Goal: Information Seeking & Learning: Learn about a topic

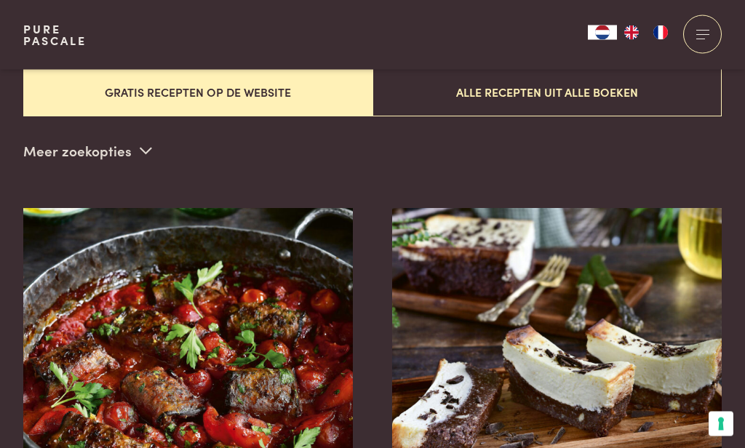
scroll to position [433, 0]
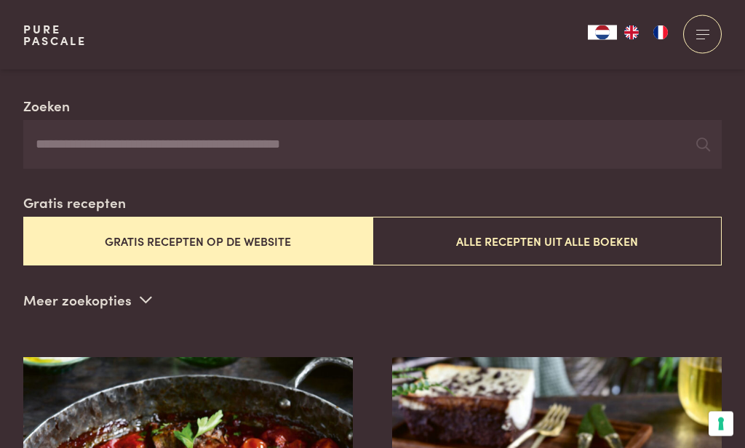
scroll to position [292, 0]
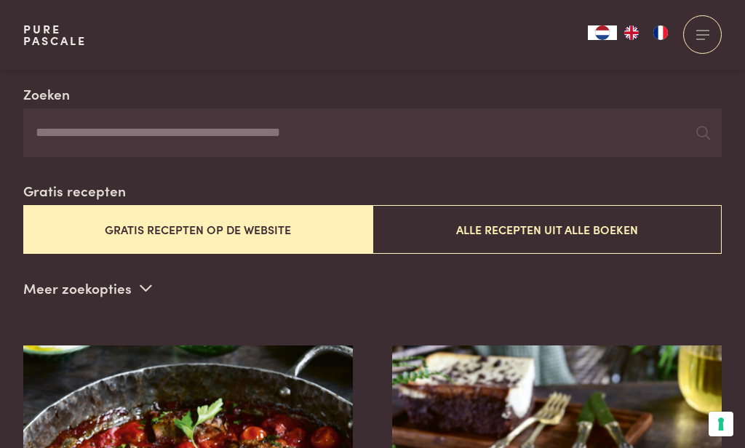
click at [487, 145] on input "Zoeken" at bounding box center [372, 132] width 698 height 49
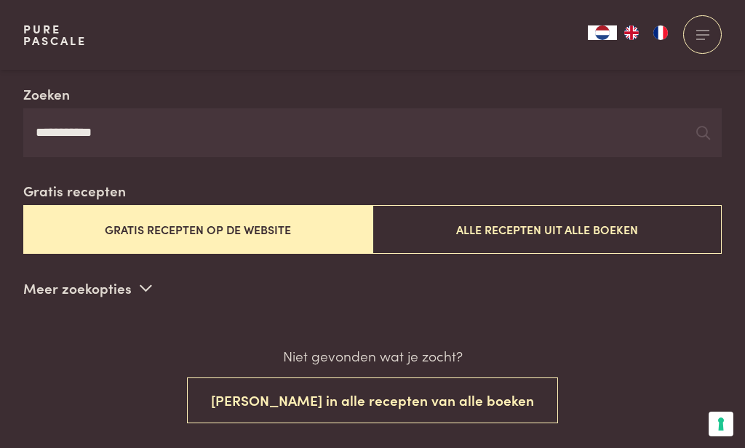
type input "**********"
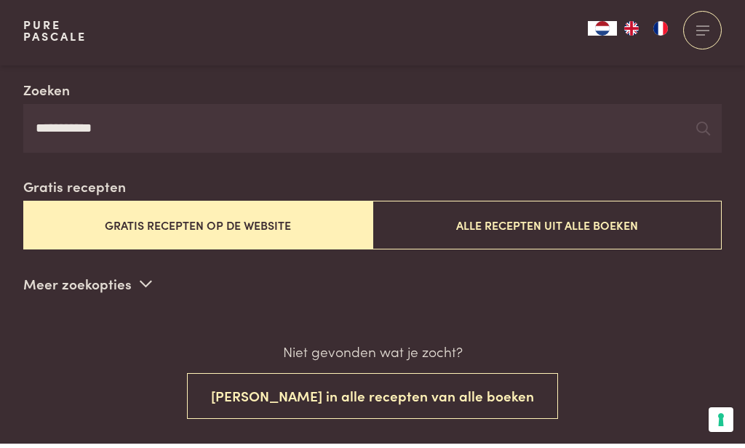
click at [705, 127] on icon at bounding box center [703, 133] width 14 height 14
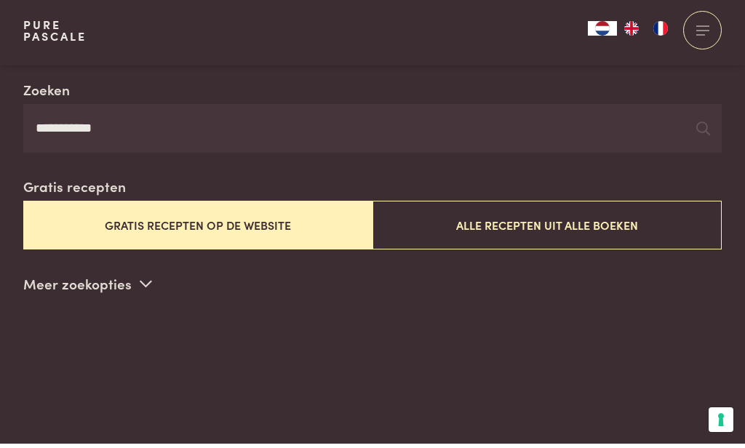
scroll to position [297, 0]
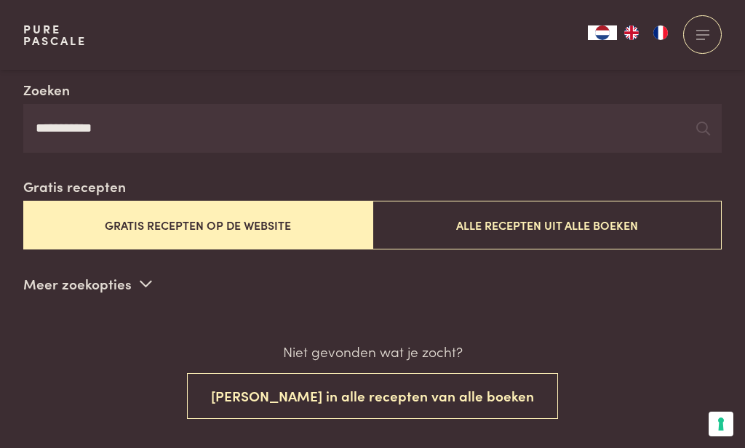
click at [303, 225] on button "Gratis recepten op de website" at bounding box center [197, 225] width 349 height 49
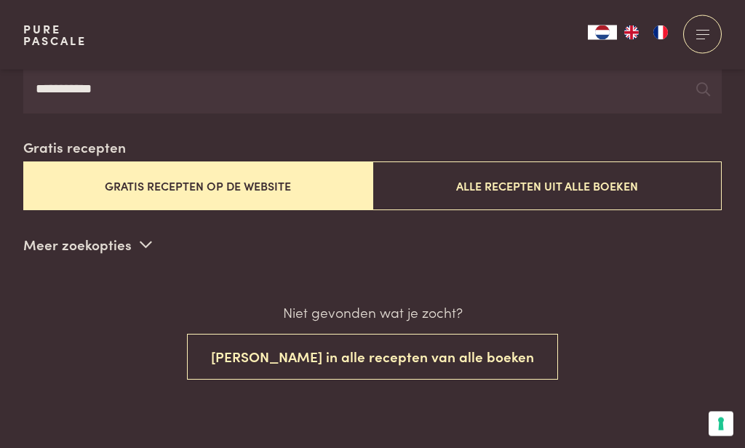
scroll to position [336, 0]
click at [478, 358] on button "[PERSON_NAME] in alle recepten van alle boeken" at bounding box center [372, 357] width 371 height 46
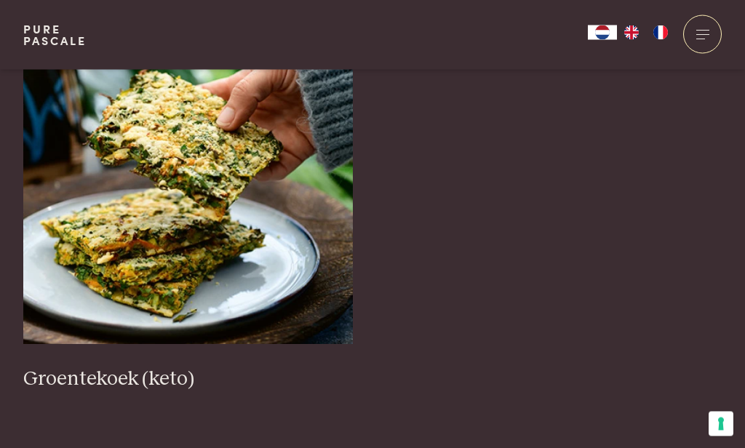
scroll to position [585, 0]
click at [132, 175] on img at bounding box center [188, 198] width 330 height 291
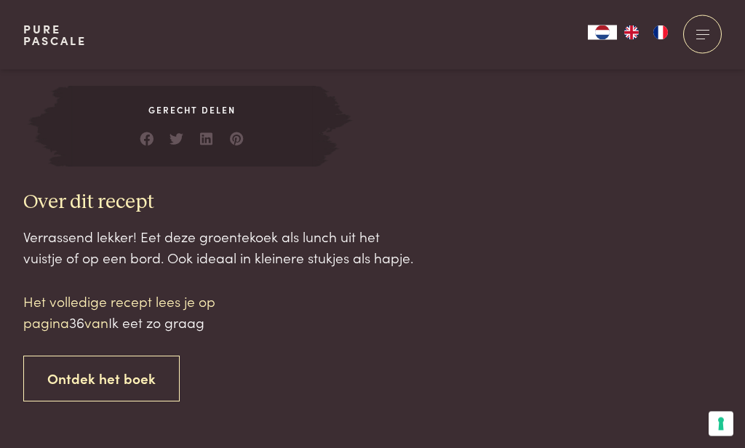
scroll to position [1325, 0]
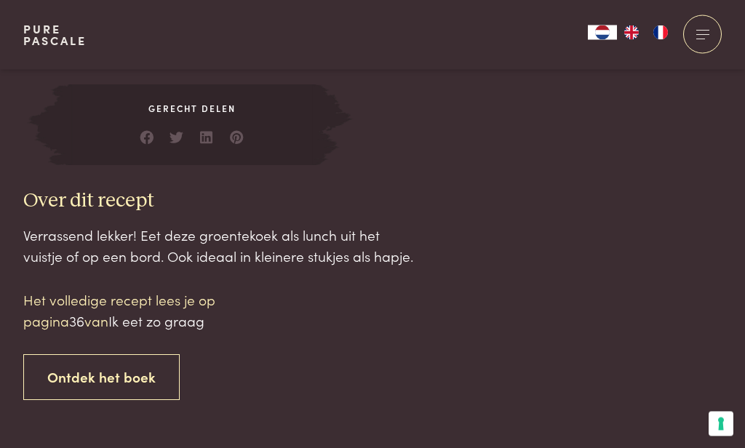
click at [87, 298] on p "Het volledige recept lees je op pagina 36 van Ik eet zo graag" at bounding box center [146, 310] width 247 height 41
click at [52, 297] on p "Het volledige recept lees je op pagina 36 van Ik eet zo graag" at bounding box center [146, 310] width 247 height 41
click at [118, 297] on p "Het volledige recept lees je op pagina 36 van Ik eet zo graag" at bounding box center [146, 310] width 247 height 41
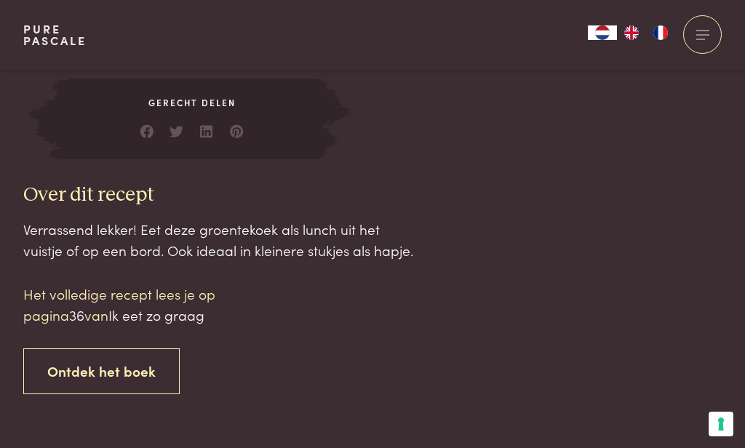
scroll to position [1328, 0]
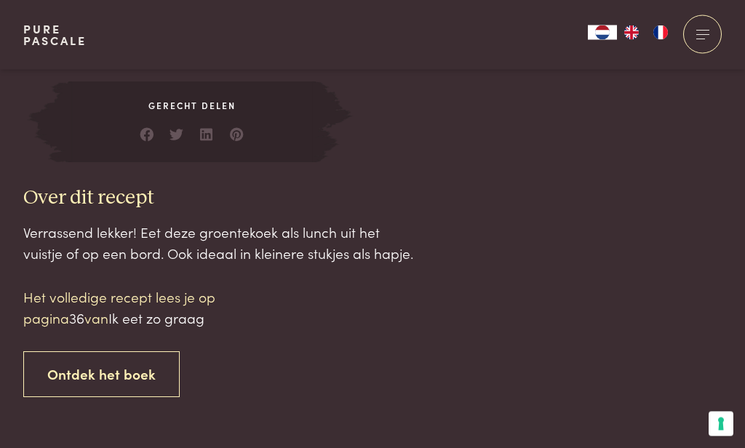
click at [165, 312] on span "Ik eet zo graag" at bounding box center [156, 318] width 96 height 20
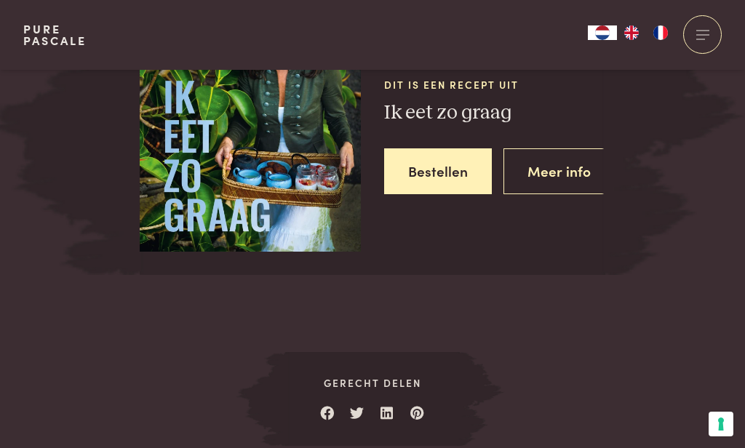
scroll to position [1909, 0]
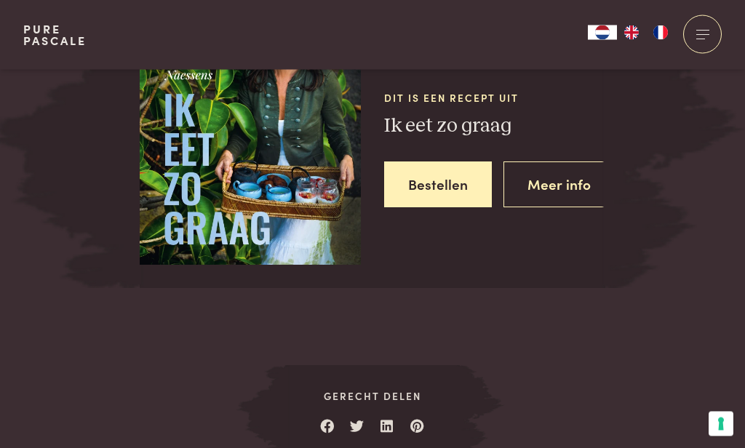
click at [446, 177] on link "Bestellen" at bounding box center [438, 185] width 108 height 46
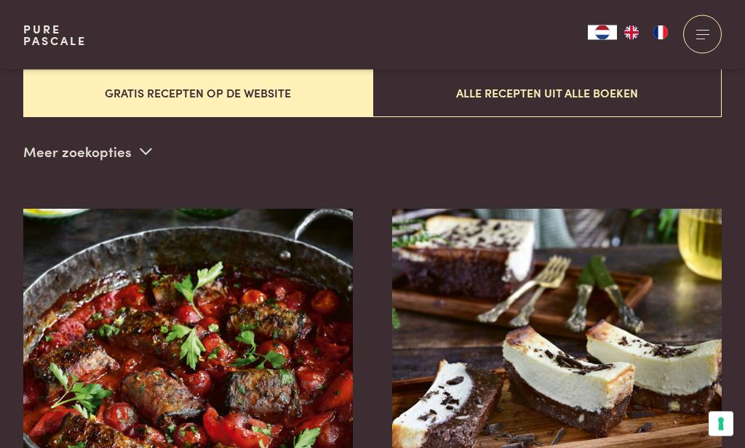
scroll to position [429, 0]
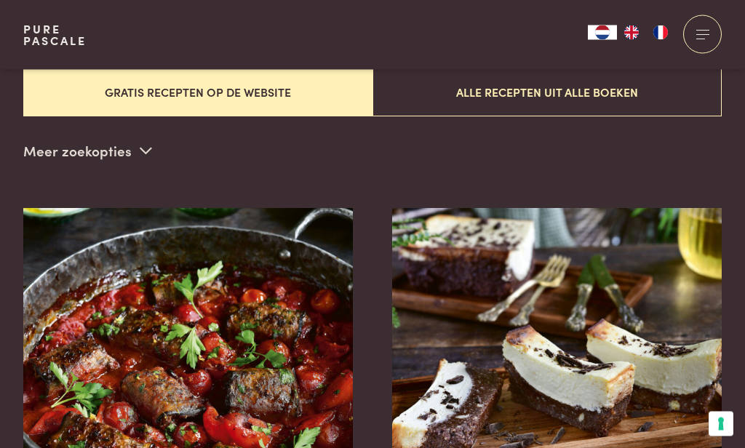
click at [103, 86] on button "Gratis recepten op de website" at bounding box center [197, 92] width 349 height 49
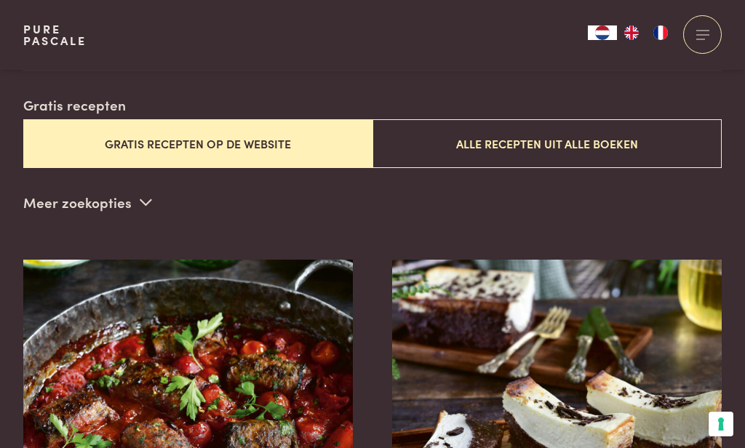
scroll to position [372, 0]
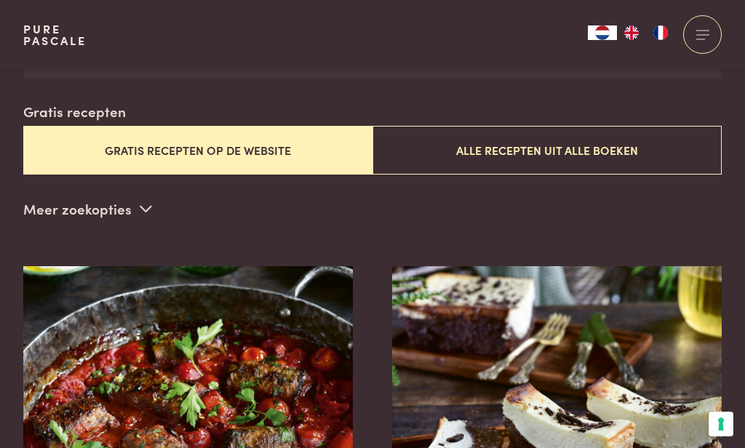
click at [103, 140] on button "Gratis recepten op de website" at bounding box center [197, 150] width 349 height 49
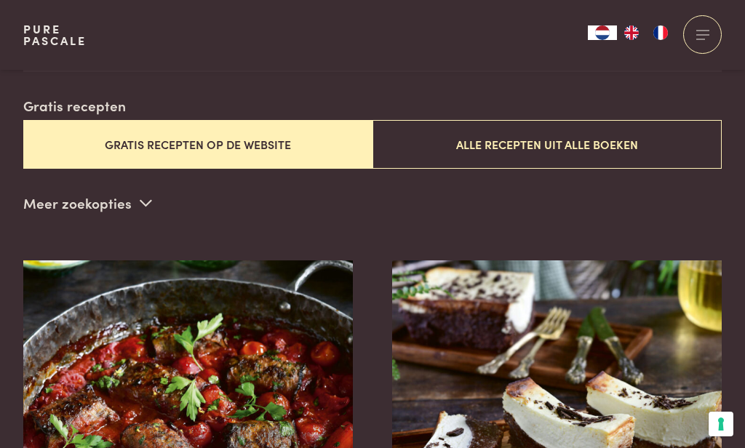
click at [62, 196] on p "Meer zoekopties" at bounding box center [87, 203] width 129 height 22
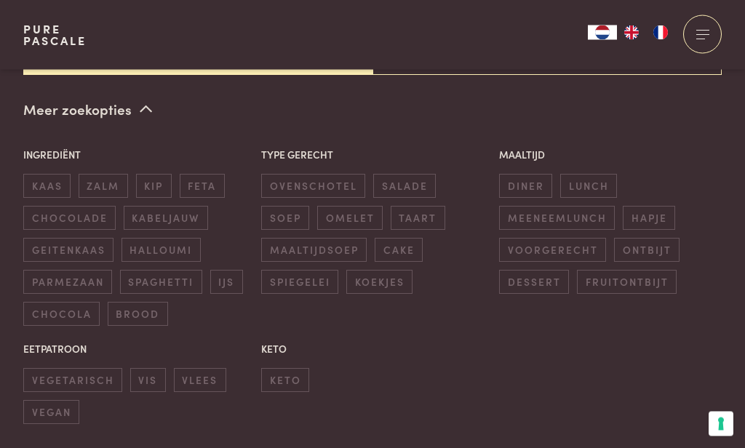
scroll to position [478, 0]
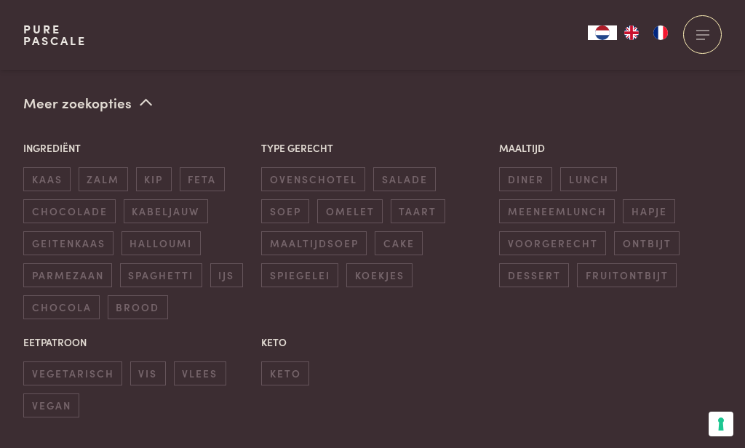
click at [280, 375] on span "keto" at bounding box center [285, 373] width 48 height 24
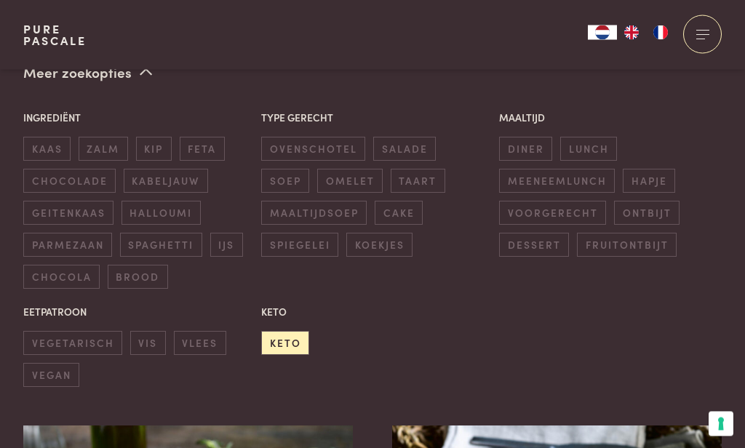
scroll to position [510, 0]
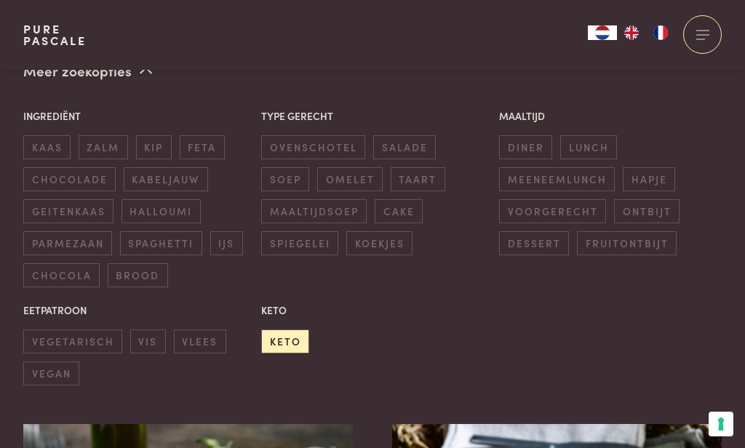
click at [652, 182] on span "hapje" at bounding box center [648, 179] width 52 height 24
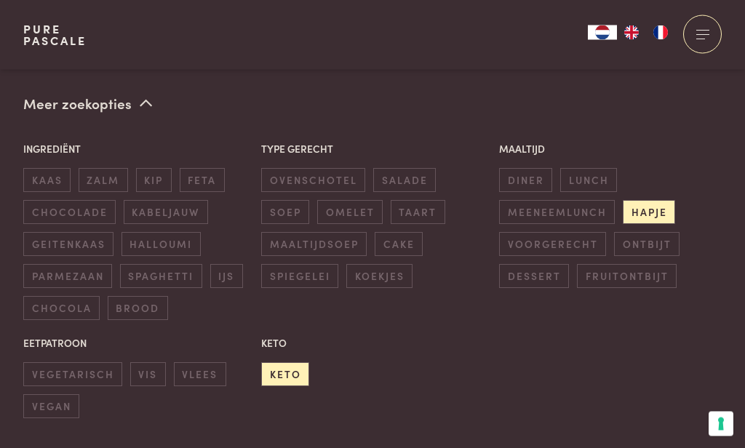
scroll to position [478, 0]
click at [201, 167] on span "feta" at bounding box center [202, 179] width 45 height 24
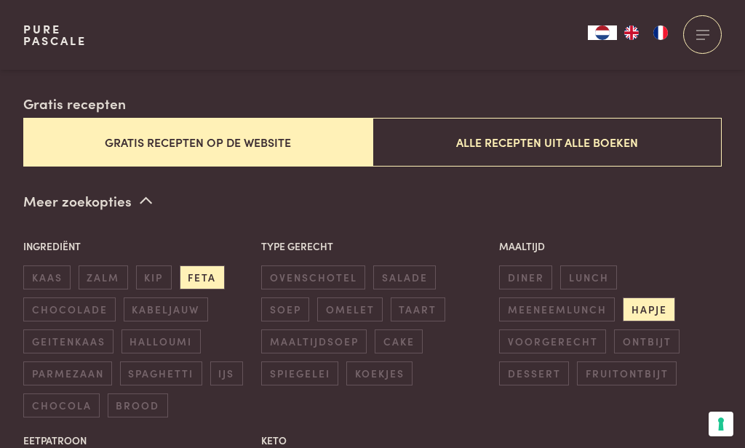
scroll to position [372, 0]
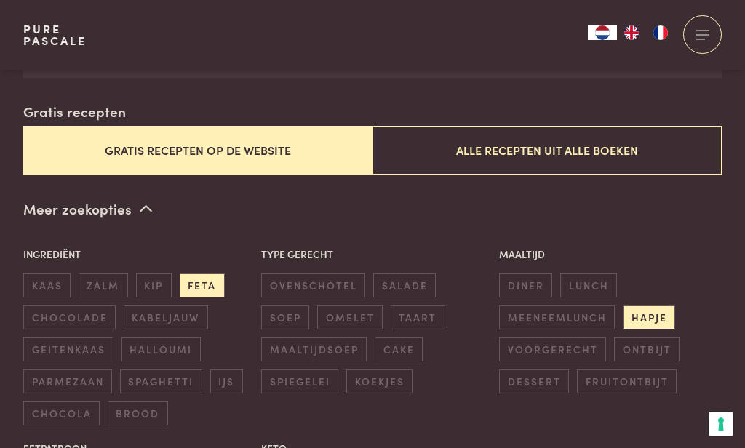
click at [428, 332] on div "Type gerecht ovenschotel salade soep omelet taart maaltijdsoep cake spiegelei k…" at bounding box center [372, 319] width 238 height 162
click at [433, 321] on span "taart" at bounding box center [417, 317] width 55 height 24
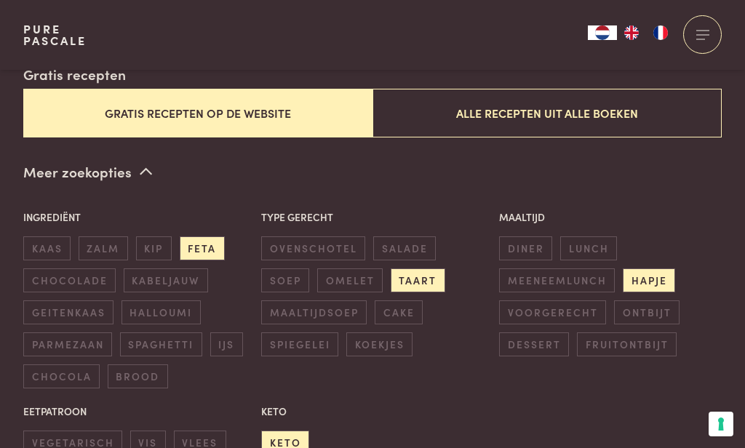
scroll to position [418, 0]
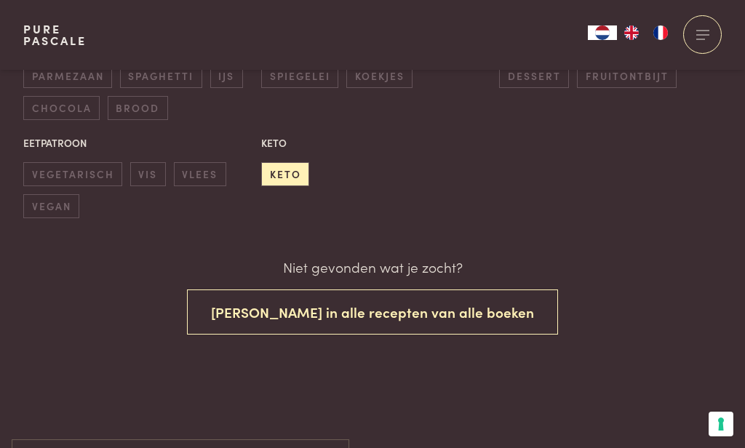
click at [475, 310] on button "[PERSON_NAME] in alle recepten van alle boeken" at bounding box center [372, 312] width 371 height 46
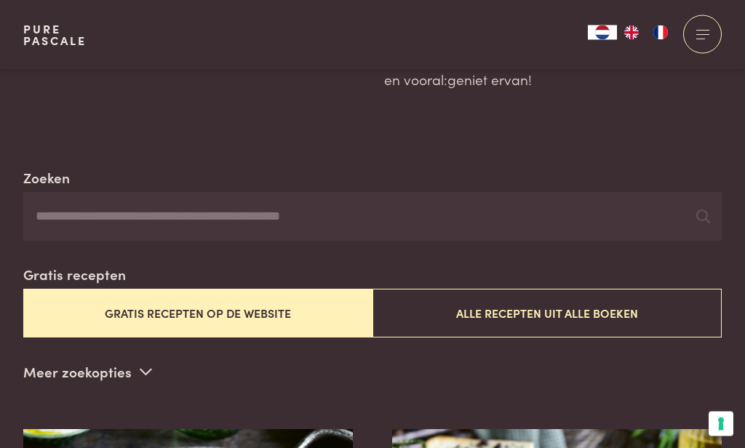
scroll to position [228, 0]
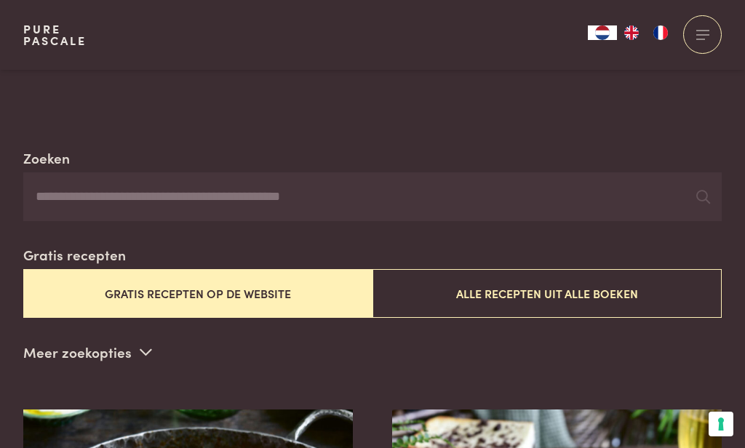
click at [475, 209] on input "Zoeken" at bounding box center [372, 196] width 698 height 49
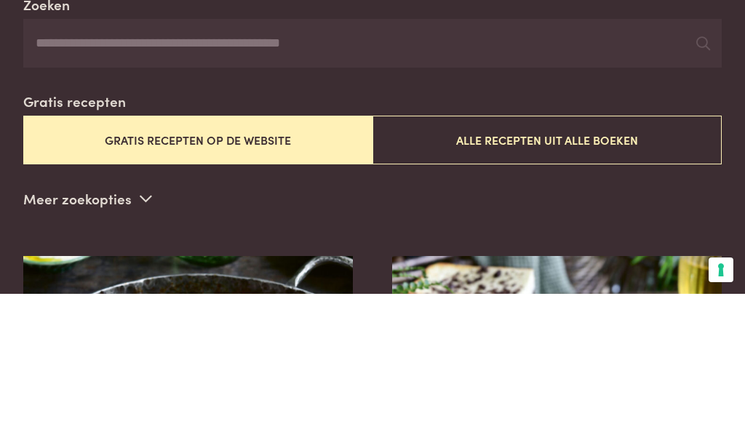
click at [321, 270] on button "Gratis recepten op de website" at bounding box center [197, 294] width 349 height 49
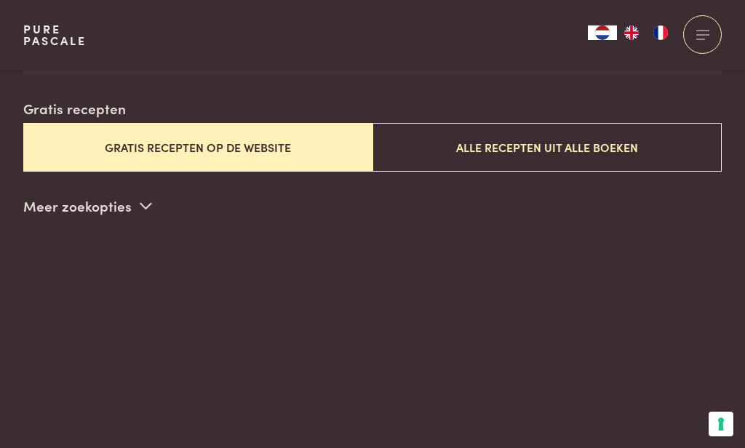
scroll to position [372, 0]
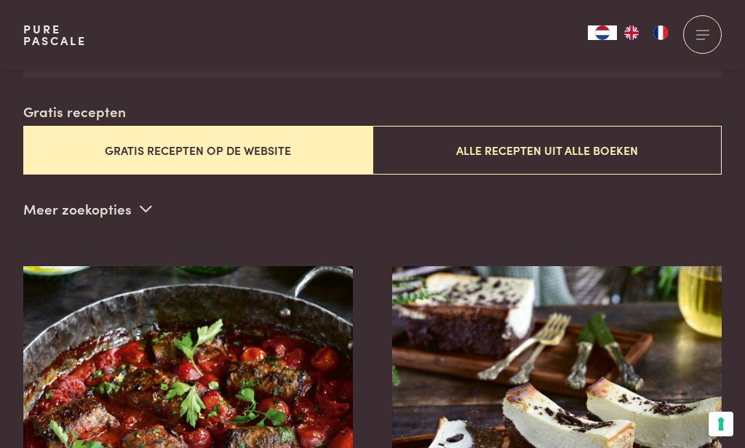
click at [307, 164] on button "Gratis recepten op de website" at bounding box center [197, 150] width 349 height 49
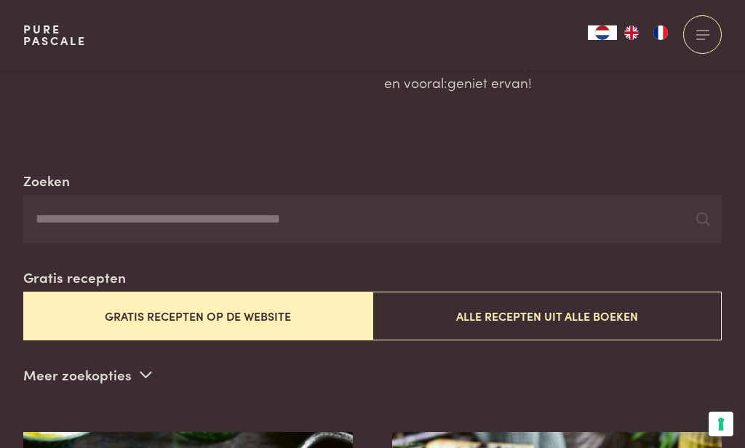
scroll to position [207, 0]
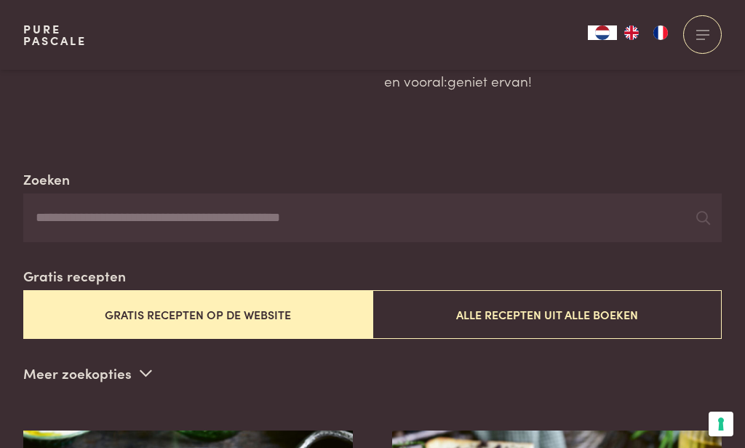
click at [353, 230] on input "Zoeken" at bounding box center [372, 217] width 698 height 49
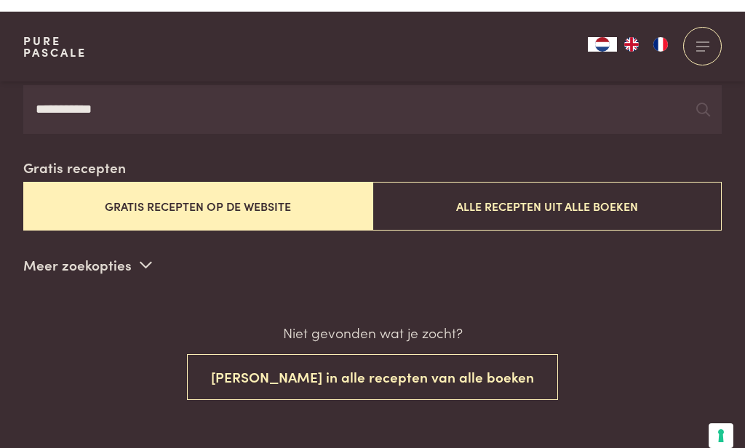
scroll to position [328, 0]
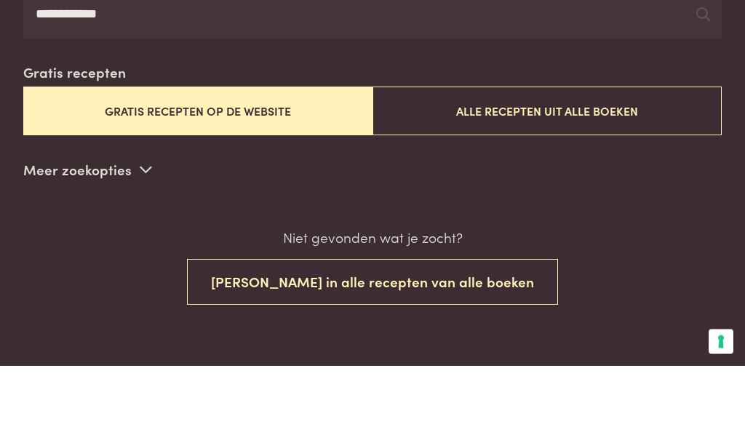
type input "**********"
click at [55, 169] on button "Gratis recepten op de website" at bounding box center [197, 193] width 349 height 49
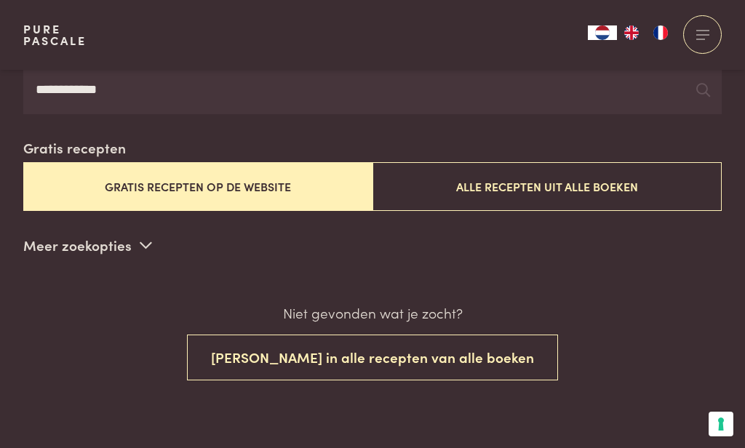
scroll to position [332, 0]
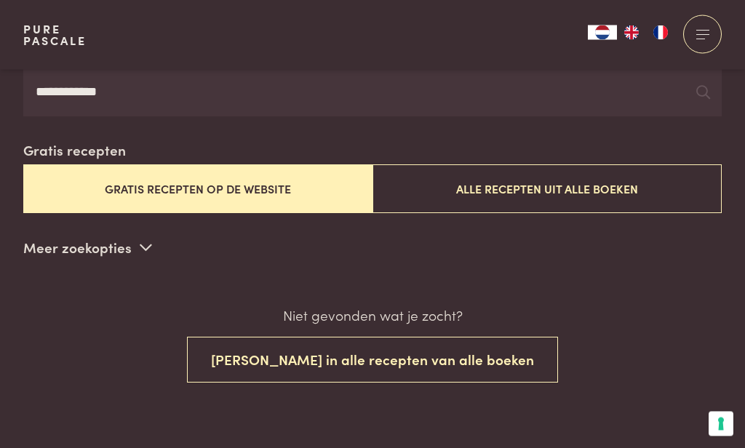
click at [706, 97] on div at bounding box center [703, 93] width 14 height 22
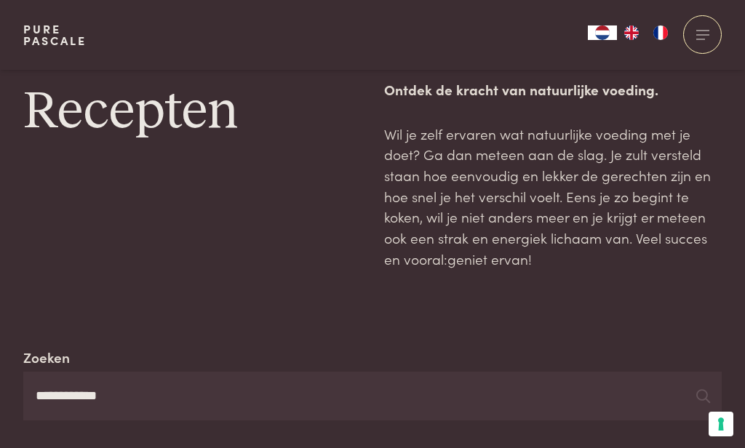
scroll to position [0, 0]
